Goal: Task Accomplishment & Management: Complete application form

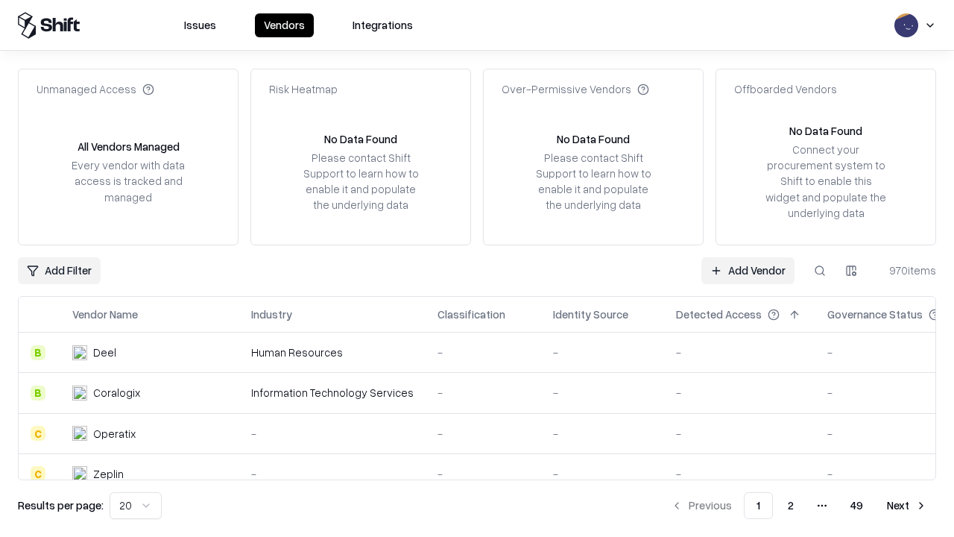
click at [748, 270] on link "Add Vendor" at bounding box center [748, 270] width 93 height 27
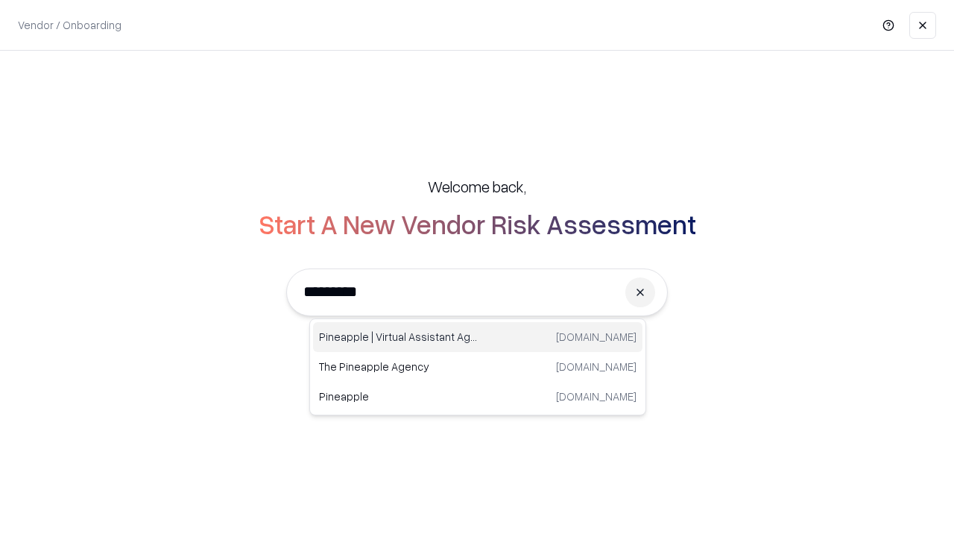
click at [478, 337] on div "Pineapple | Virtual Assistant Agency [DOMAIN_NAME]" at bounding box center [478, 337] width 330 height 30
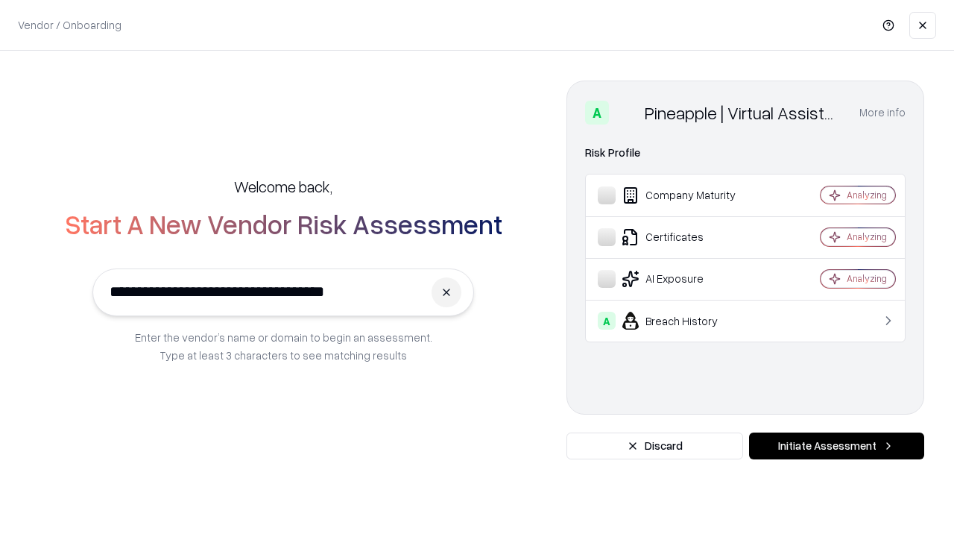
type input "**********"
click at [837, 446] on button "Initiate Assessment" at bounding box center [836, 445] width 175 height 27
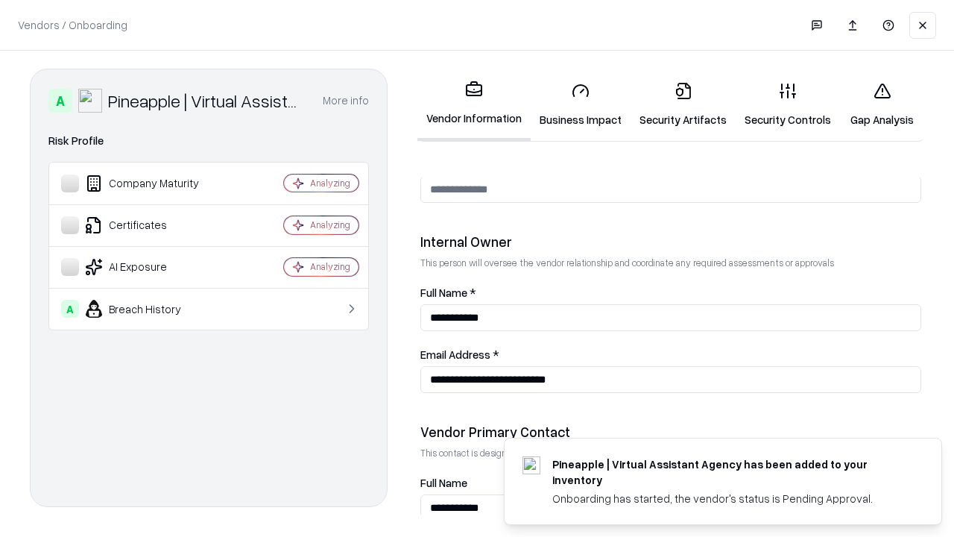
scroll to position [772, 0]
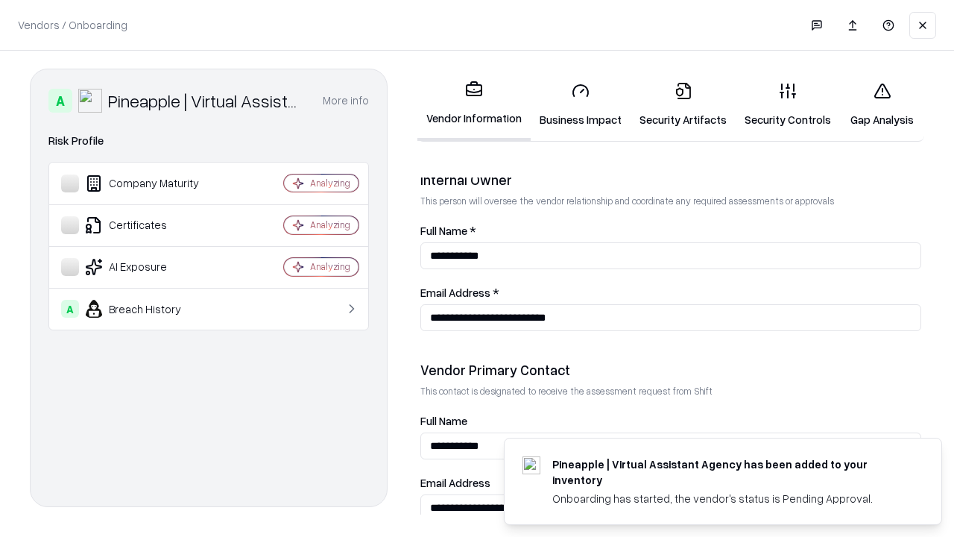
click at [683, 104] on link "Security Artifacts" at bounding box center [683, 104] width 105 height 69
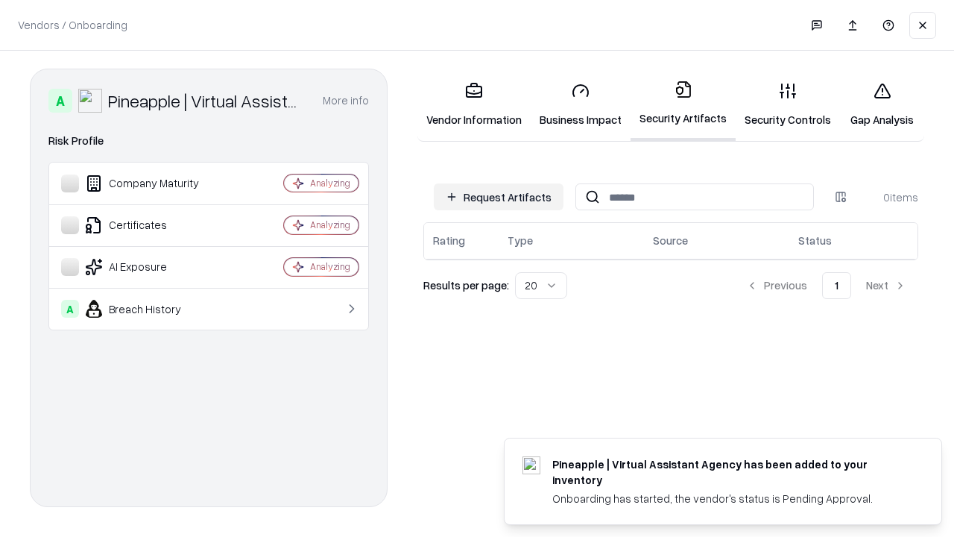
click at [499, 197] on button "Request Artifacts" at bounding box center [499, 196] width 130 height 27
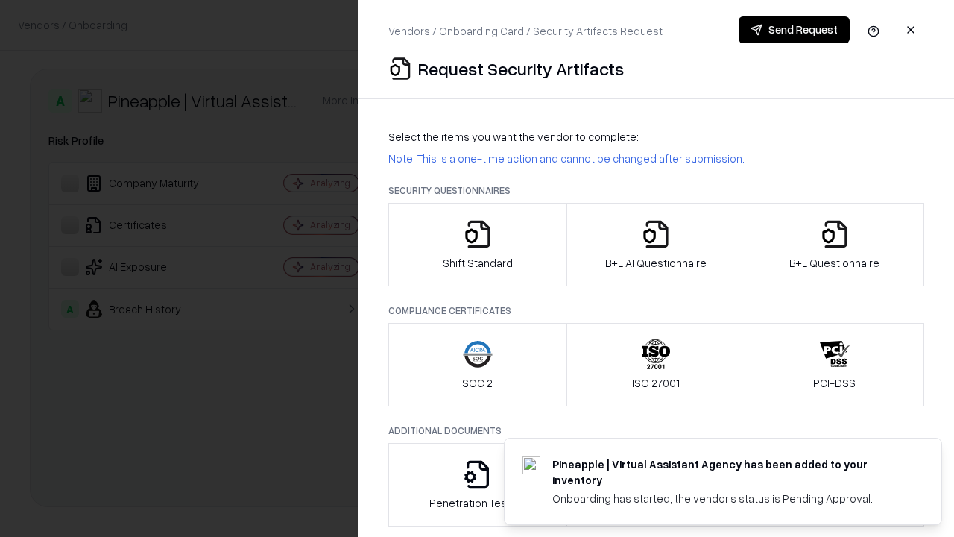
click at [834, 245] on icon "button" at bounding box center [835, 234] width 30 height 30
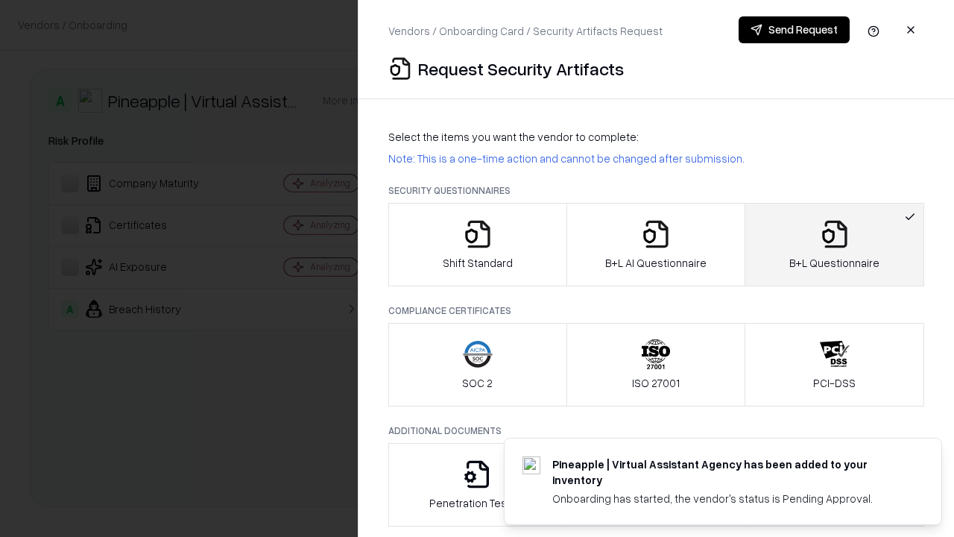
click at [655, 245] on icon "button" at bounding box center [656, 234] width 30 height 30
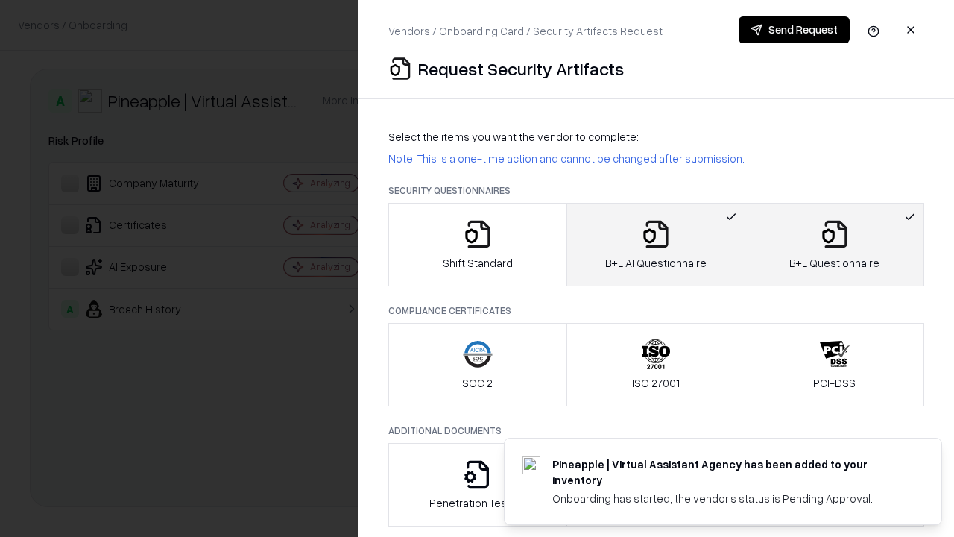
click at [794, 30] on button "Send Request" at bounding box center [794, 29] width 111 height 27
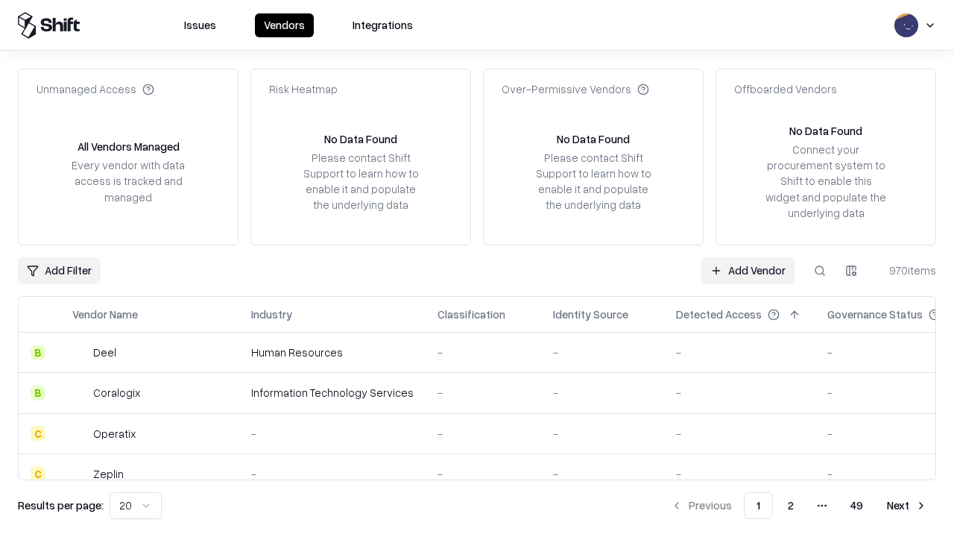
click at [820, 270] on button at bounding box center [820, 270] width 27 height 27
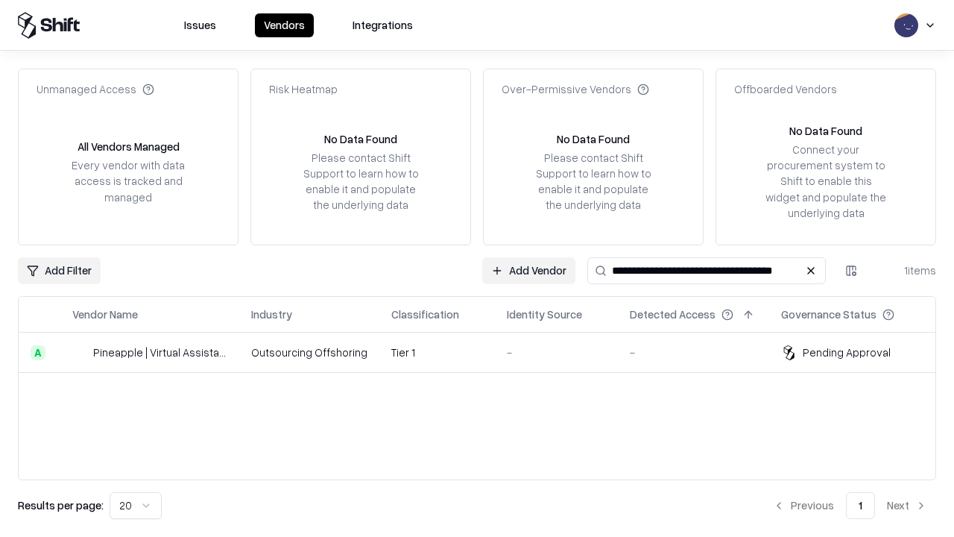
type input "**********"
click at [486, 352] on td "Tier 1" at bounding box center [438, 353] width 116 height 40
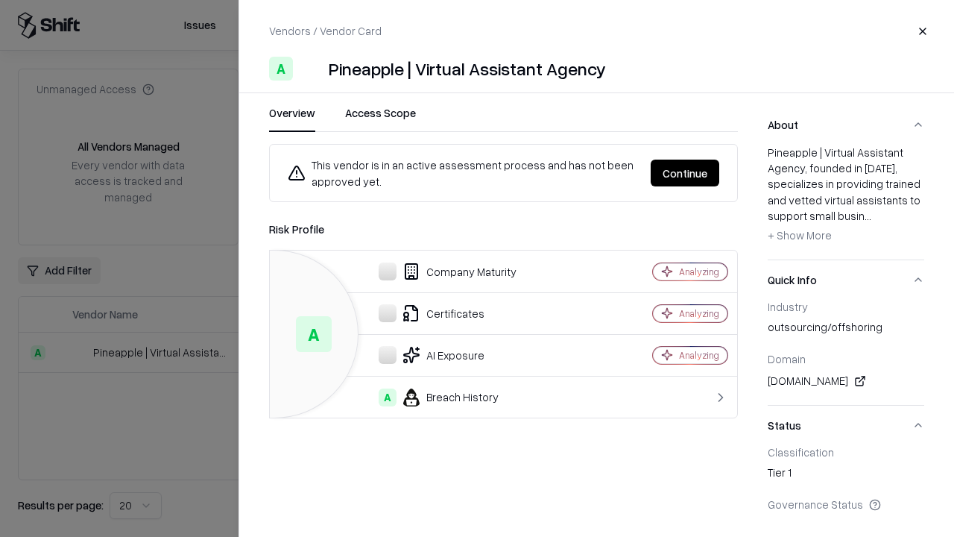
click at [685, 173] on button "Continue" at bounding box center [685, 173] width 69 height 27
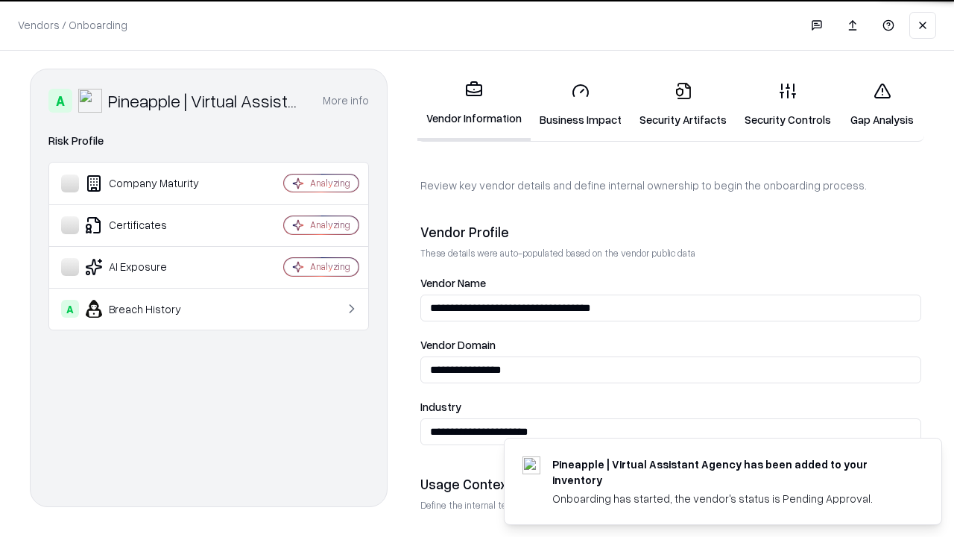
click at [683, 104] on link "Security Artifacts" at bounding box center [683, 104] width 105 height 69
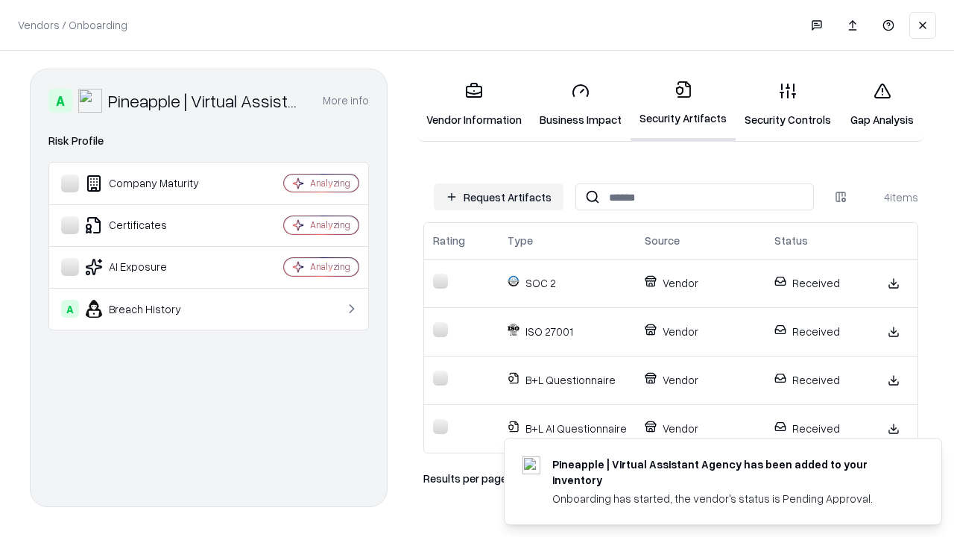
click at [882, 104] on link "Gap Analysis" at bounding box center [882, 104] width 84 height 69
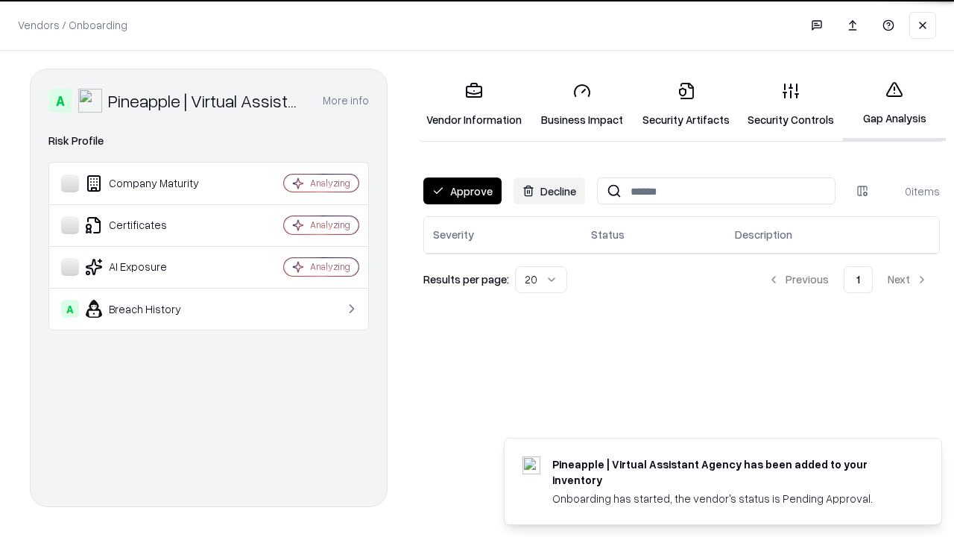
click at [462, 191] on button "Approve" at bounding box center [463, 190] width 78 height 27
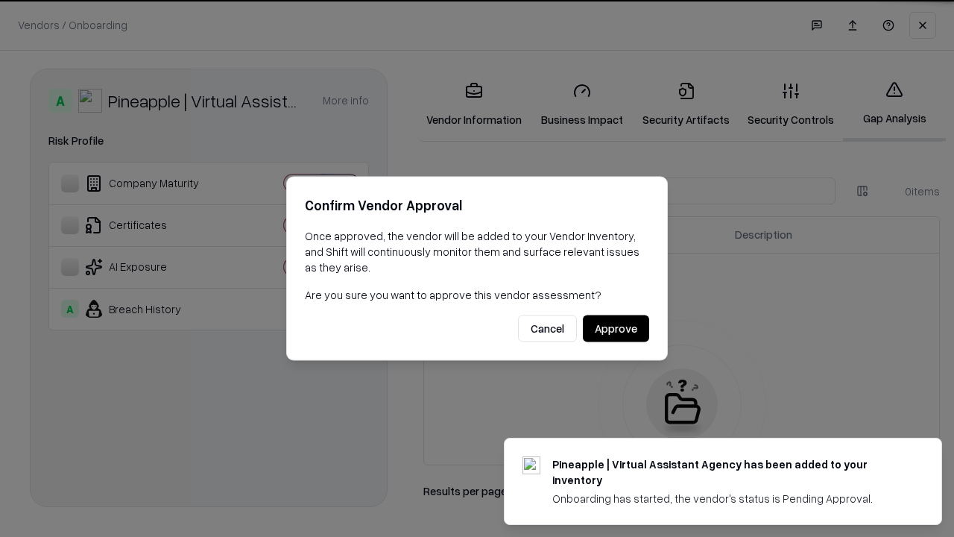
click at [616, 328] on button "Approve" at bounding box center [616, 328] width 66 height 27
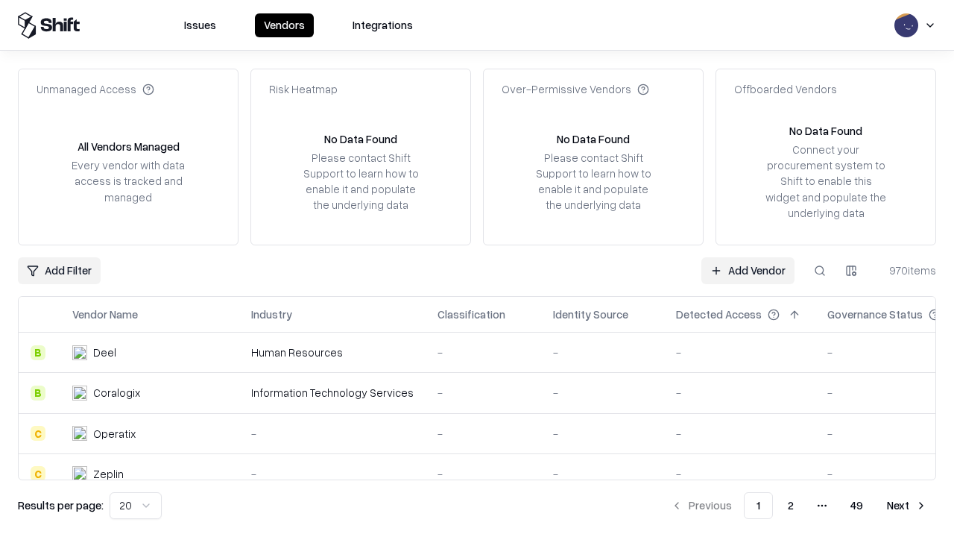
type input "**********"
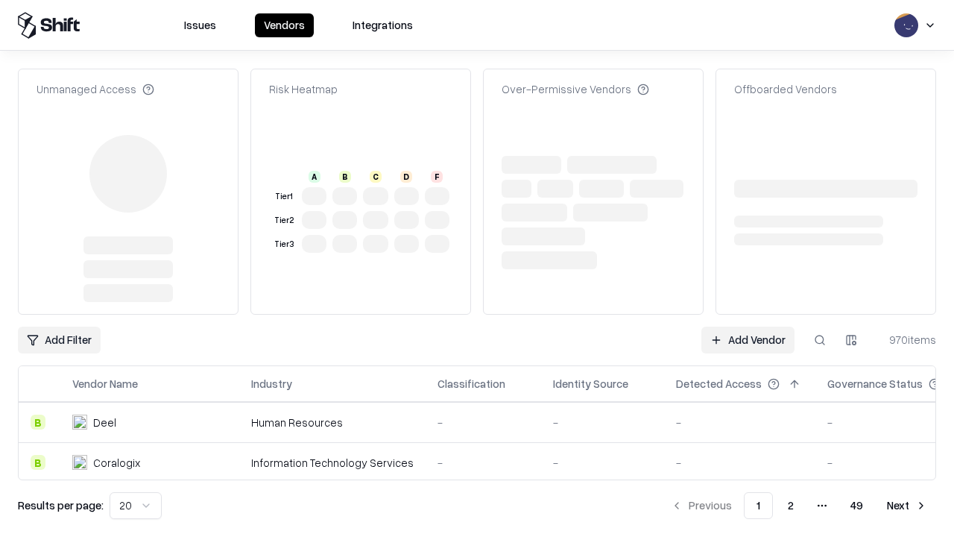
click at [748, 327] on link "Add Vendor" at bounding box center [748, 340] width 93 height 27
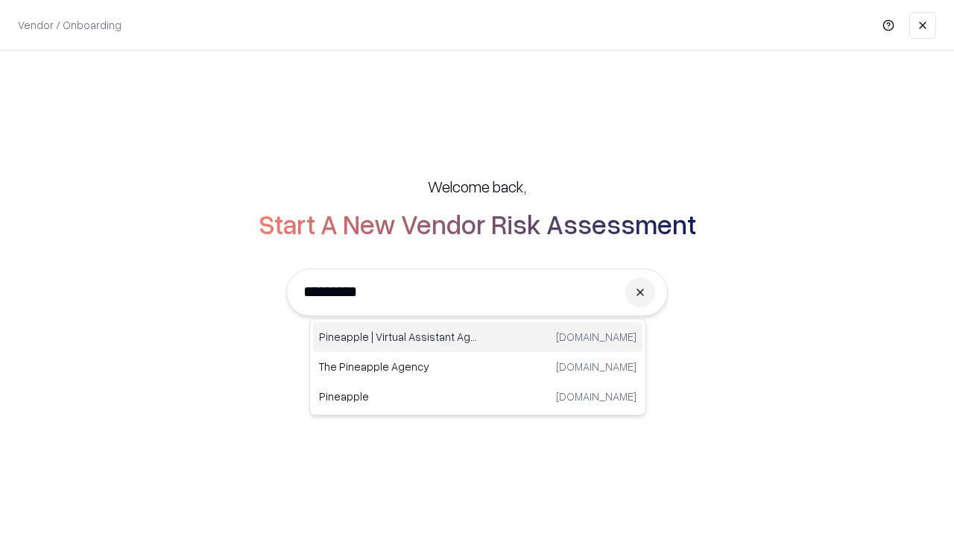
click at [478, 337] on div "Pineapple | Virtual Assistant Agency [DOMAIN_NAME]" at bounding box center [478, 337] width 330 height 30
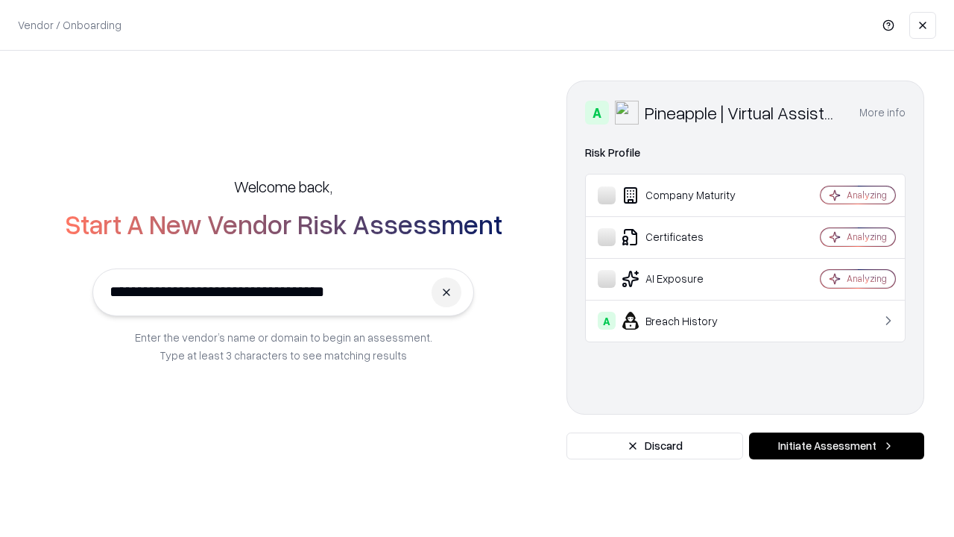
type input "**********"
click at [837, 446] on button "Initiate Assessment" at bounding box center [836, 445] width 175 height 27
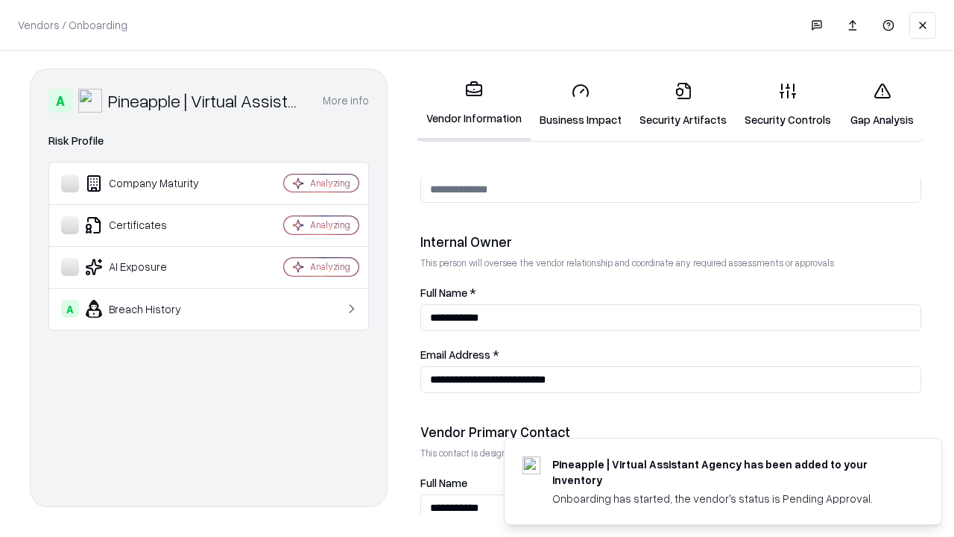
scroll to position [772, 0]
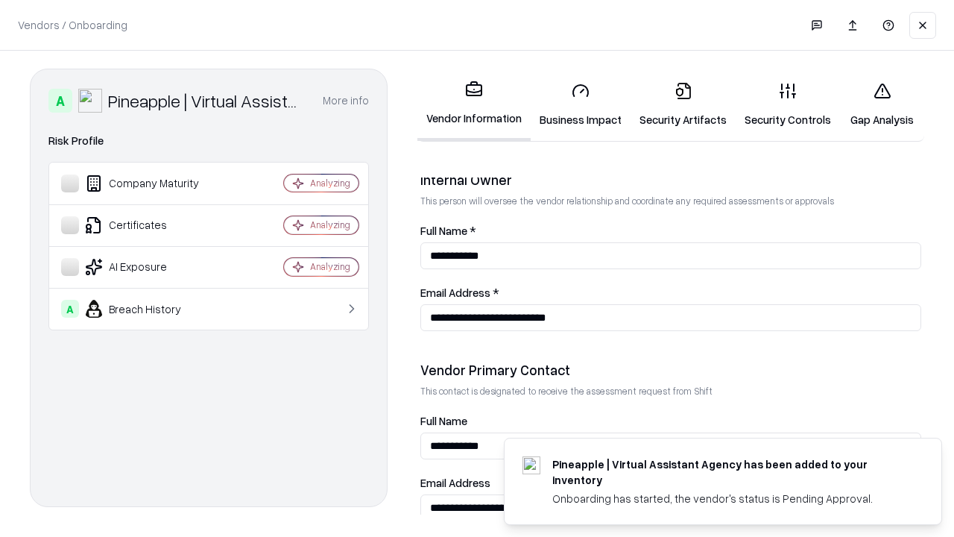
click at [882, 104] on link "Gap Analysis" at bounding box center [882, 104] width 84 height 69
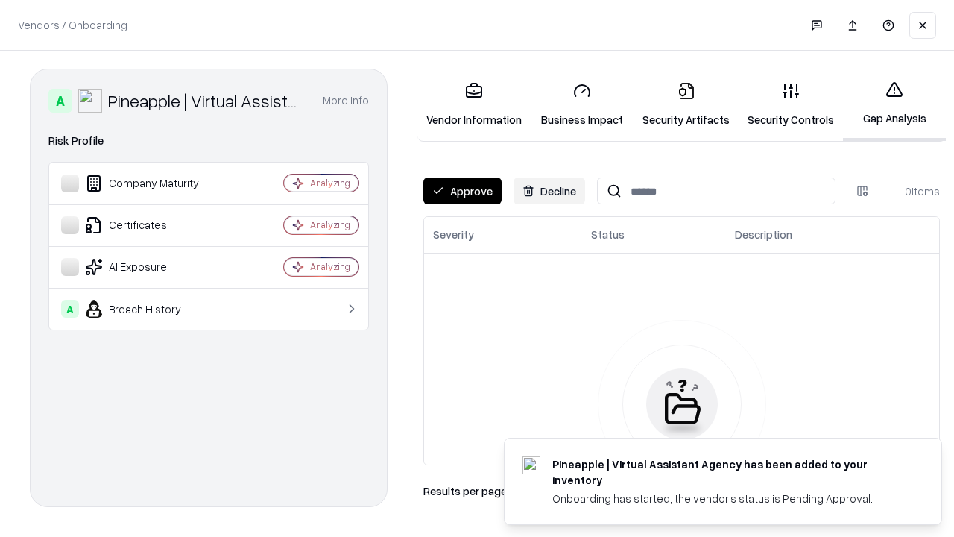
click at [462, 191] on button "Approve" at bounding box center [463, 190] width 78 height 27
